Goal: Book appointment/travel/reservation

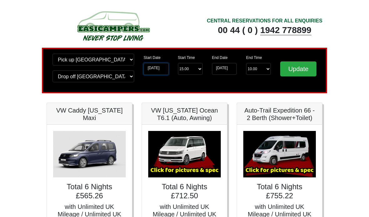
click at [151, 71] on input "[DATE]" at bounding box center [155, 69] width 25 height 12
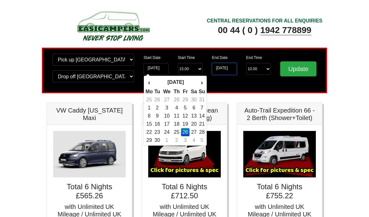
click at [215, 70] on input "[DATE]" at bounding box center [224, 69] width 25 height 12
click at [218, 70] on input "[DATE]" at bounding box center [224, 69] width 25 height 12
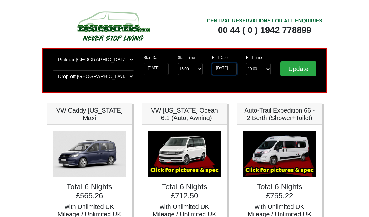
click at [225, 71] on input "[DATE]" at bounding box center [224, 69] width 25 height 12
click at [223, 67] on input "[DATE]" at bounding box center [224, 69] width 25 height 12
click at [226, 75] on input "[DATE]" at bounding box center [224, 69] width 25 height 12
click at [221, 71] on input "[DATE]" at bounding box center [224, 69] width 25 height 12
click at [226, 67] on input "[DATE]" at bounding box center [224, 69] width 25 height 12
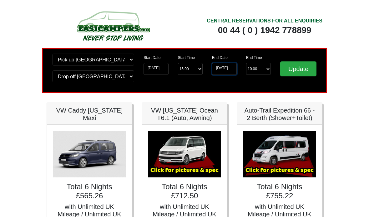
click at [225, 68] on input "[DATE]" at bounding box center [224, 69] width 25 height 12
click at [225, 70] on input "[DATE]" at bounding box center [224, 69] width 25 height 12
click at [292, 89] on div "Change pick up location? Pick up [GEOGRAPHIC_DATA] [GEOGRAPHIC_DATA] [GEOGRAPHI…" at bounding box center [184, 71] width 285 height 46
click at [138, 137] on div "VW [US_STATE] Ocean T6.1 (Auto, Awning) × VW [US_STATE] Ocean T6 Spec TECHNICAL…" at bounding box center [184, 185] width 95 height 165
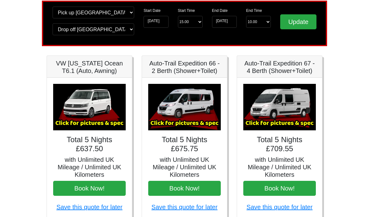
scroll to position [49, 0]
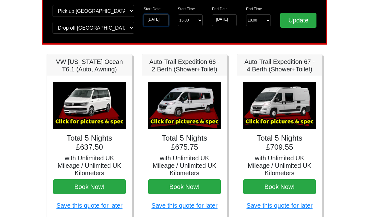
click at [153, 21] on input "[DATE]" at bounding box center [155, 20] width 25 height 12
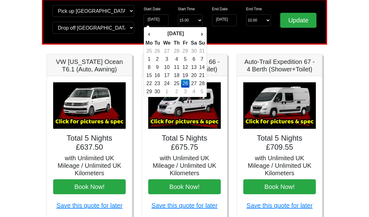
click at [193, 84] on td "27" at bounding box center [193, 84] width 9 height 8
type input "27-09-2025"
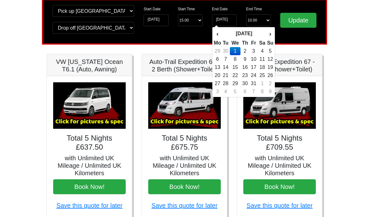
click at [298, 20] on input "Update" at bounding box center [298, 20] width 36 height 15
